Goal: Navigation & Orientation: Understand site structure

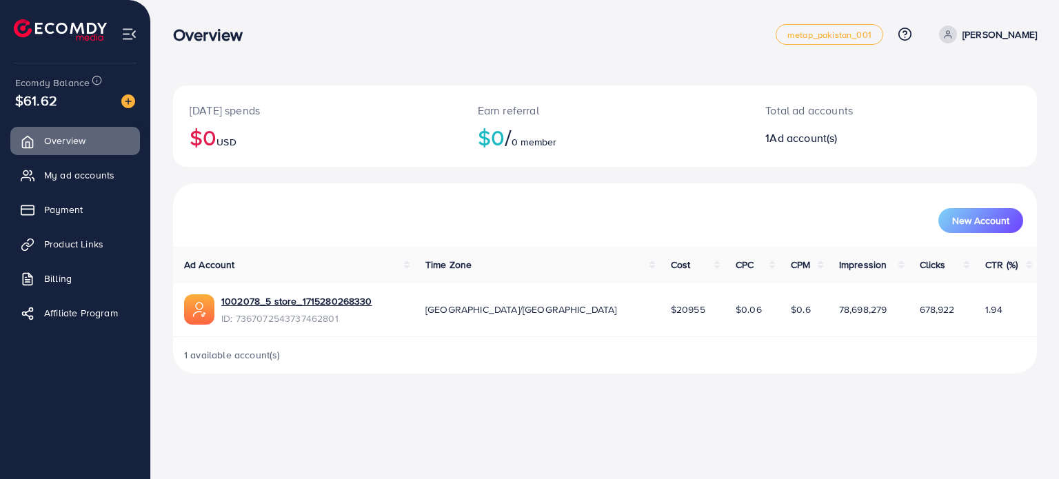
click at [559, 43] on div "Overview" at bounding box center [474, 35] width 603 height 20
